Goal: Find specific page/section: Find specific page/section

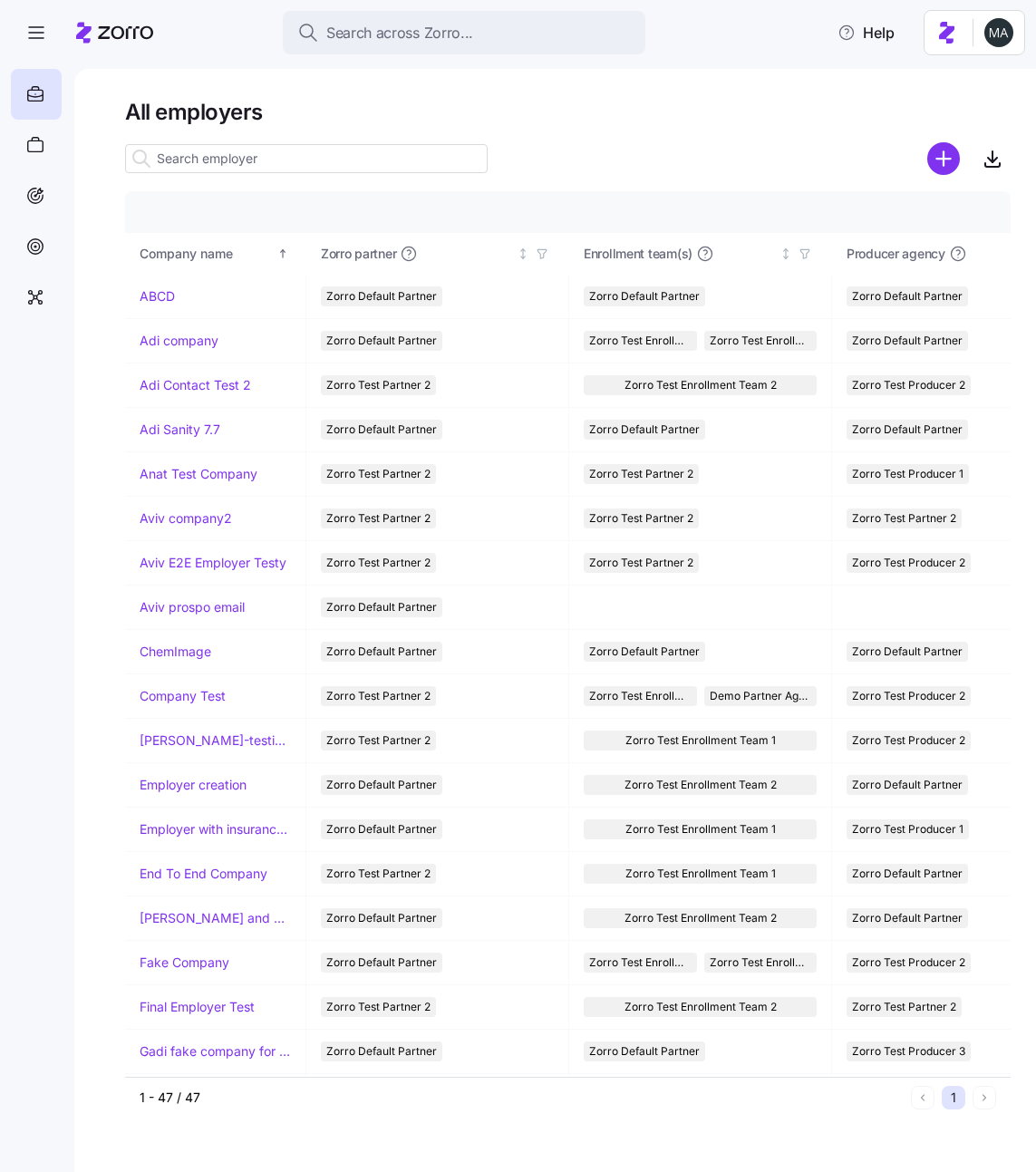
click at [363, 156] on input at bounding box center [306, 159] width 362 height 29
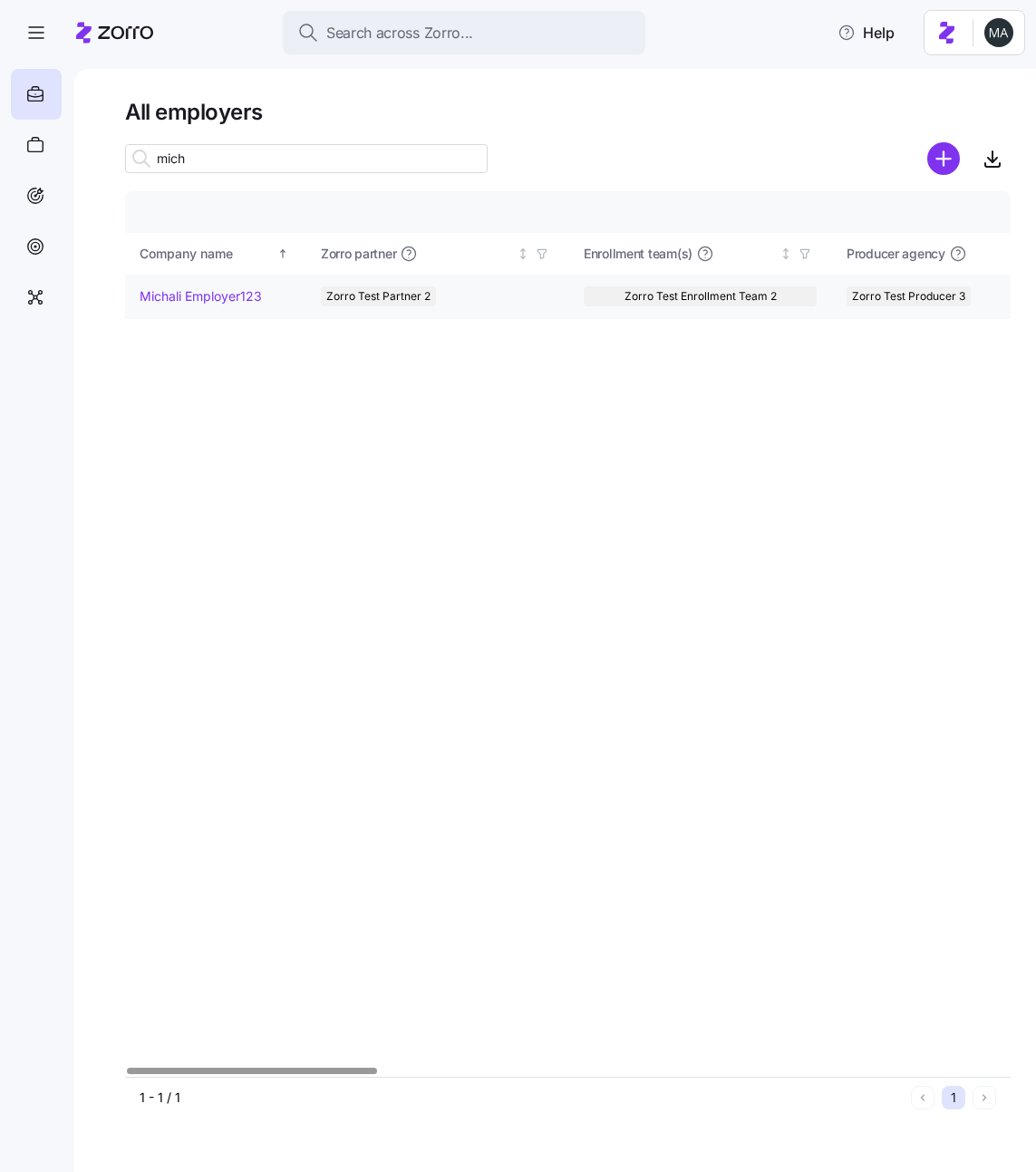
type input "mich"
click at [212, 306] on td "Michali Employer123" at bounding box center [216, 297] width 182 height 44
click at [239, 290] on link "Michali Employer123" at bounding box center [201, 297] width 123 height 18
